Goal: Transaction & Acquisition: Purchase product/service

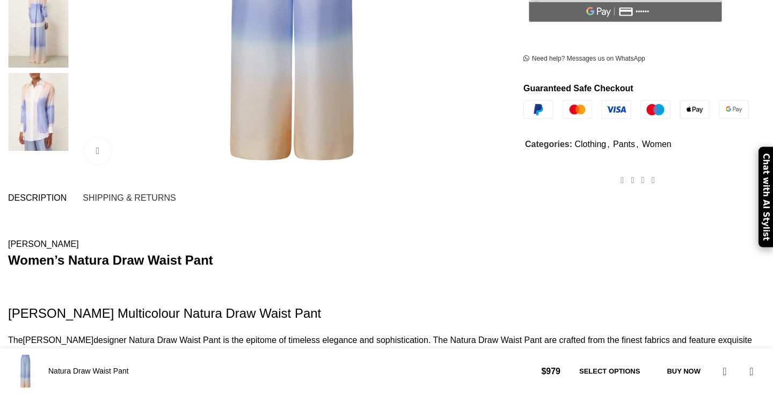
scroll to position [435, 0]
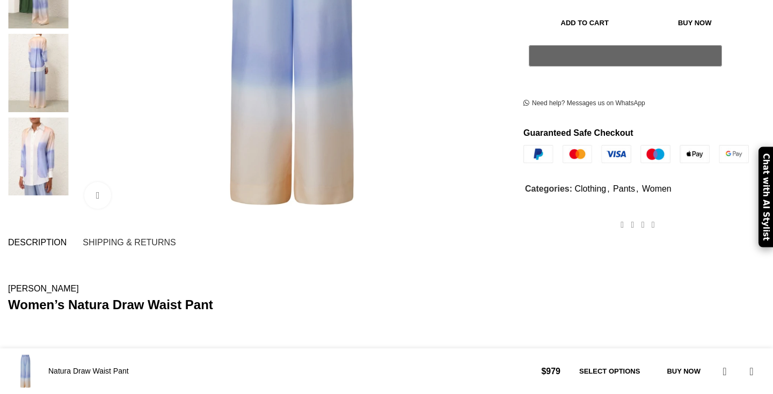
click at [213, 297] on strong "Women’s Natura Draw Waist Pant" at bounding box center [110, 304] width 205 height 14
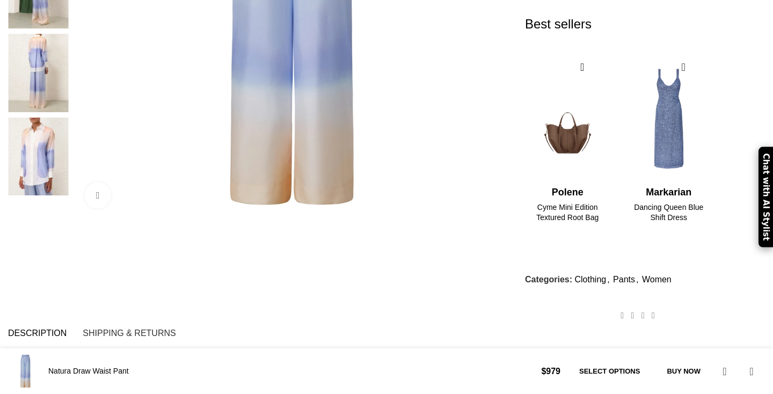
click at [242, 218] on div "Add to wishlist Click to enlarge" at bounding box center [257, 19] width 515 height 607
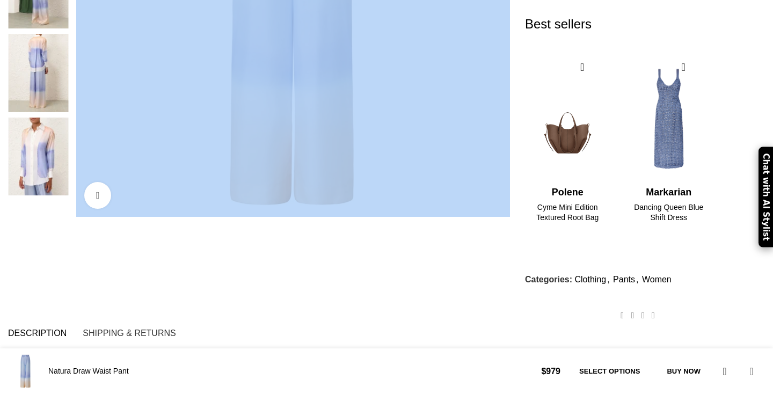
scroll to position [613, 0]
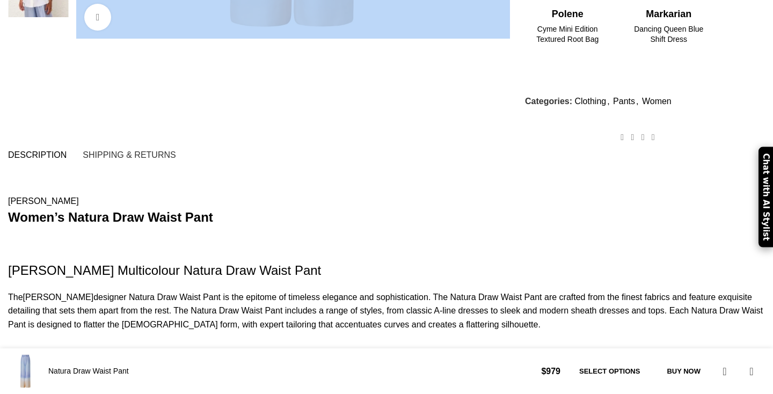
click at [194, 221] on strong "Women’s Natura Draw Waist Pant" at bounding box center [110, 217] width 205 height 14
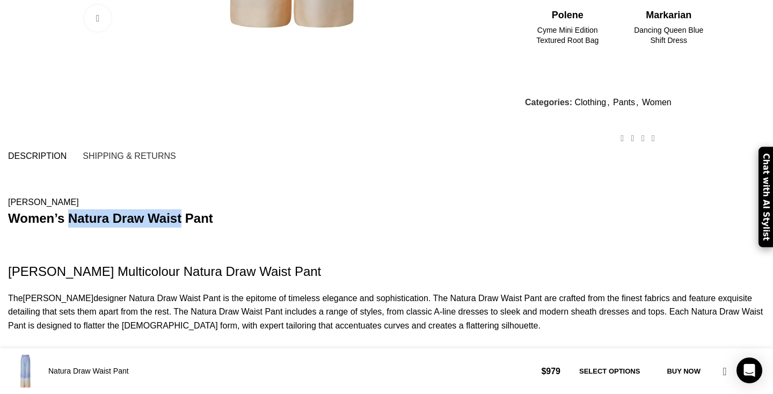
drag, startPoint x: 262, startPoint y: 225, endPoint x: 129, endPoint y: 229, distance: 133.1
click at [130, 225] on strong "Women’s Natura Draw Waist Pant" at bounding box center [110, 218] width 205 height 14
copy strong "Natura Draw Waist"
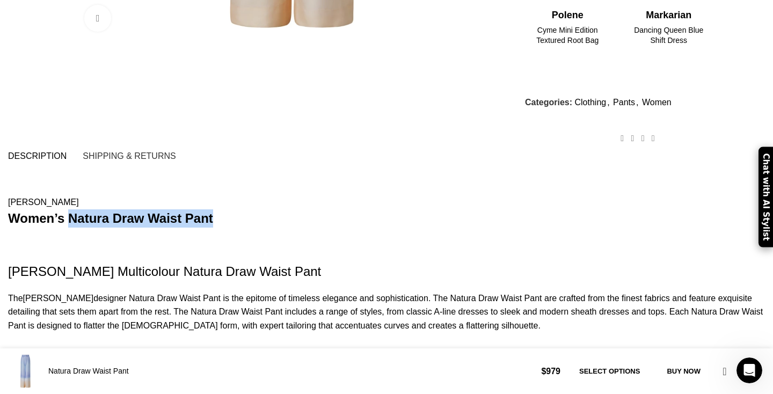
drag, startPoint x: 295, startPoint y: 228, endPoint x: 130, endPoint y: 220, distance: 164.9
click at [130, 220] on h2 "Women’s Natura Draw Waist Pant" at bounding box center [386, 218] width 757 height 18
copy strong "Natura Draw Waist Pant"
